Goal: Find specific page/section: Find specific page/section

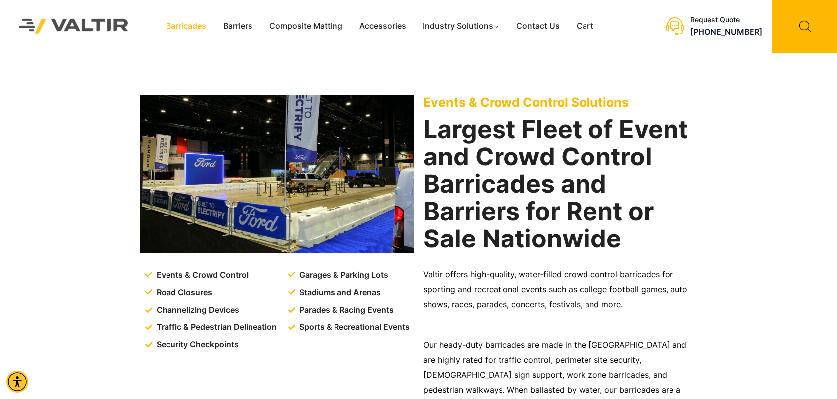
click at [201, 26] on link "Barricades" at bounding box center [186, 26] width 57 height 15
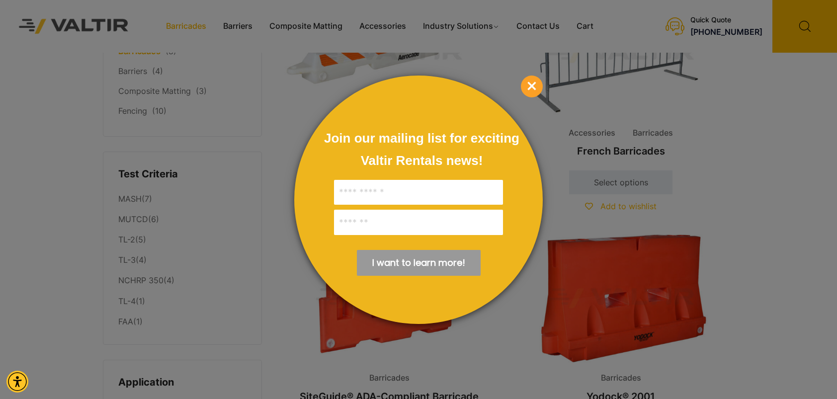
scroll to position [99, 0]
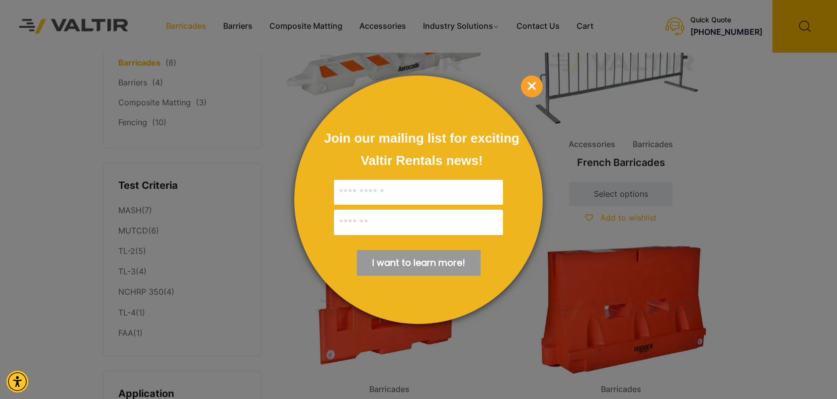
click at [538, 82] on span "×" at bounding box center [532, 87] width 22 height 22
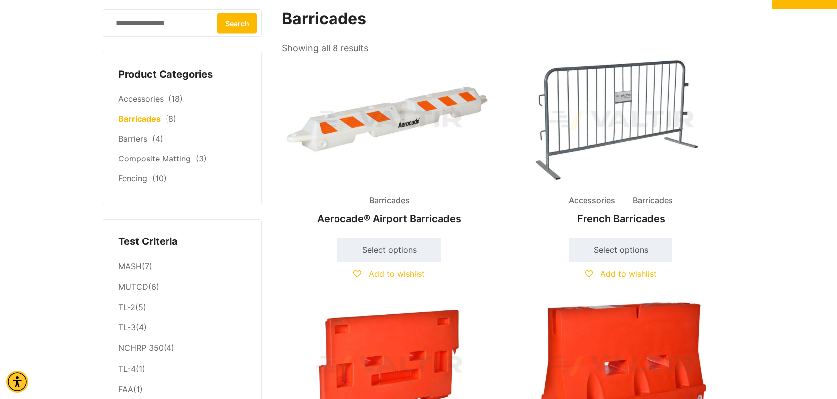
scroll to position [0, 0]
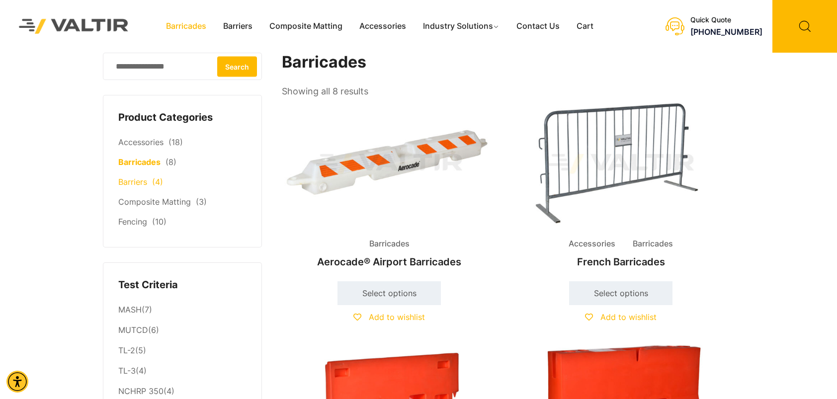
click at [132, 180] on link "Barriers" at bounding box center [132, 182] width 29 height 10
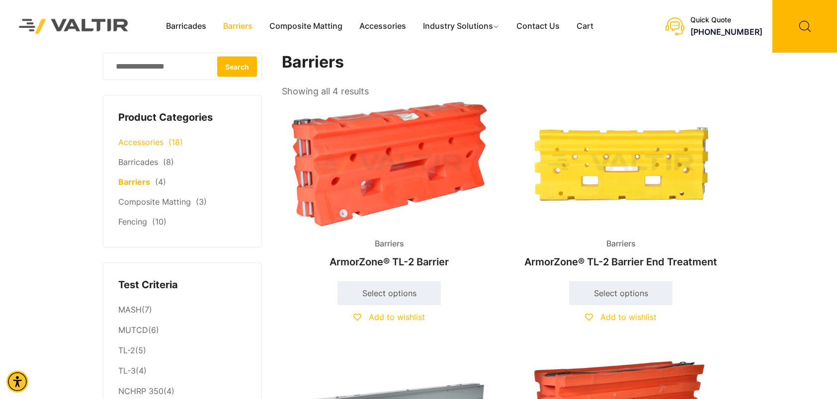
click at [145, 134] on li "Accessories (18)" at bounding box center [182, 143] width 128 height 20
click at [151, 159] on link "Barricades" at bounding box center [138, 162] width 40 height 10
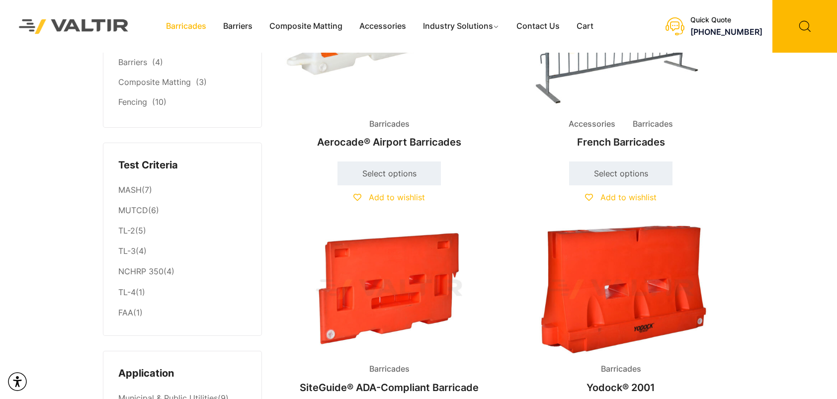
scroll to position [149, 0]
